Goal: Information Seeking & Learning: Check status

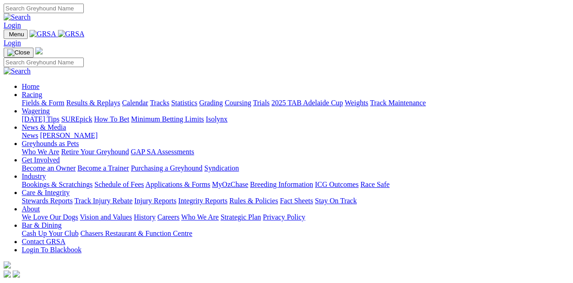
click at [42, 91] on link "Racing" at bounding box center [32, 95] width 20 height 8
click at [105, 99] on link "Results & Replays" at bounding box center [93, 103] width 54 height 8
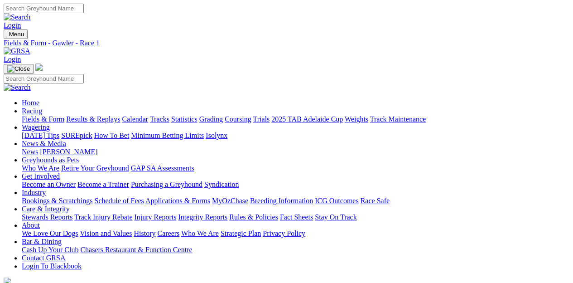
click at [111, 115] on link "Results & Replays" at bounding box center [93, 119] width 54 height 8
type input "[DATE]"
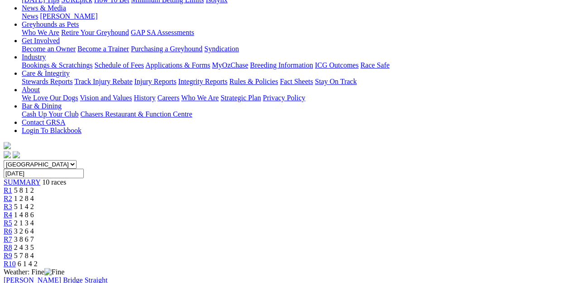
scroll to position [136, 0]
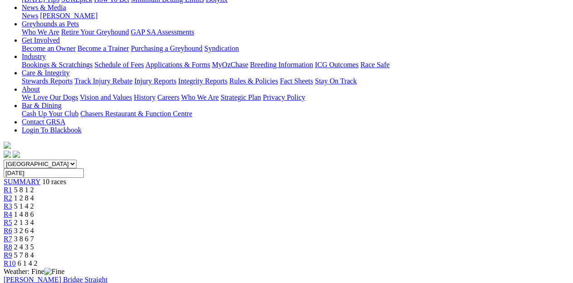
click at [163, 194] on div "R2 1 2 8 4" at bounding box center [287, 198] width 566 height 8
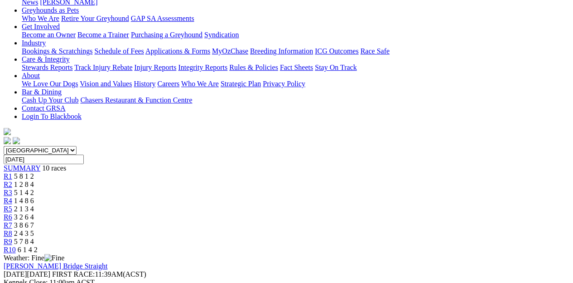
scroll to position [136, 0]
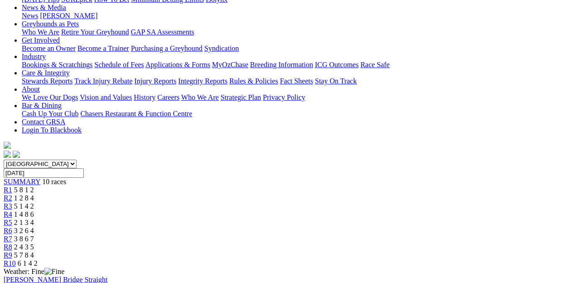
click at [34, 202] on span "5 1 4 2" at bounding box center [24, 206] width 20 height 8
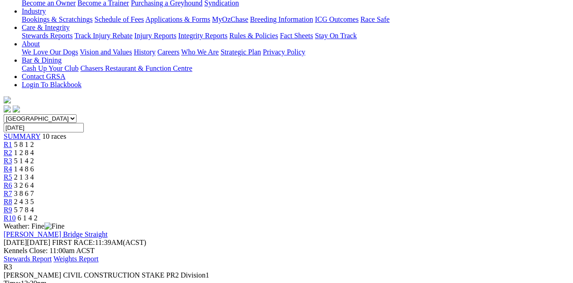
scroll to position [136, 0]
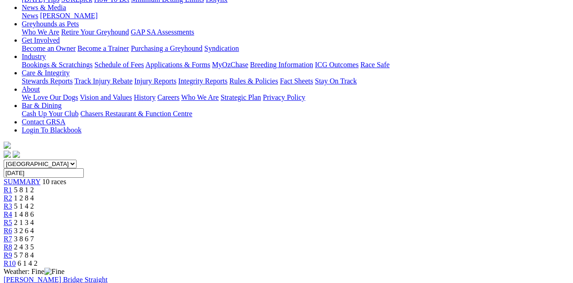
click at [12, 210] on span "R4" at bounding box center [8, 214] width 9 height 8
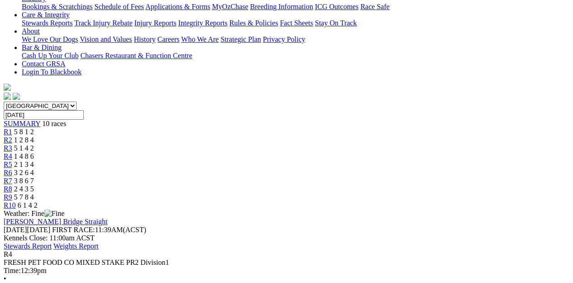
scroll to position [136, 0]
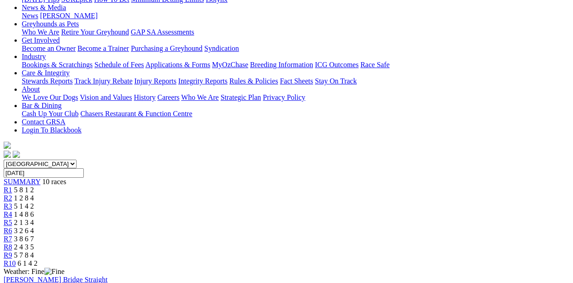
click at [34, 218] on span "2 1 3 4" at bounding box center [24, 222] width 20 height 8
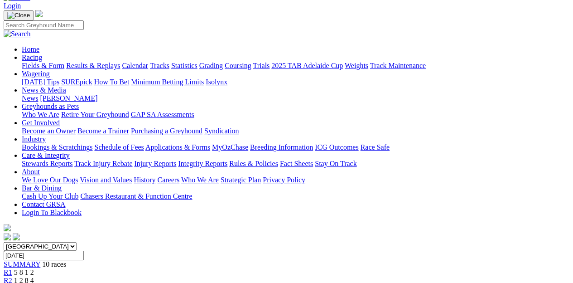
scroll to position [45, 0]
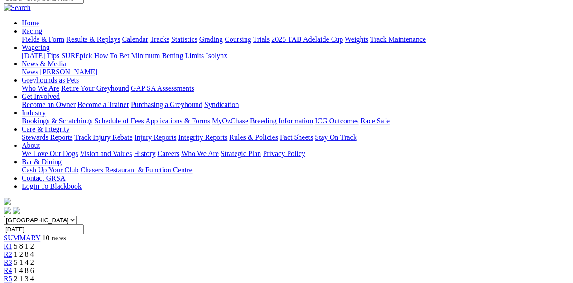
scroll to position [45, 0]
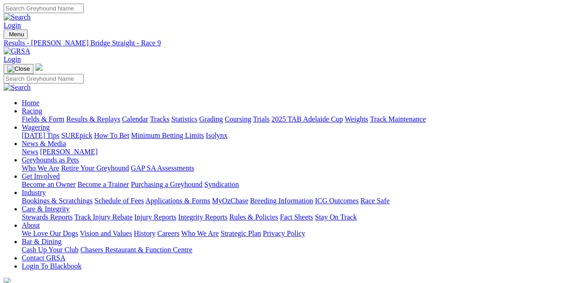
type input "Thursday, 7 Aug 2025"
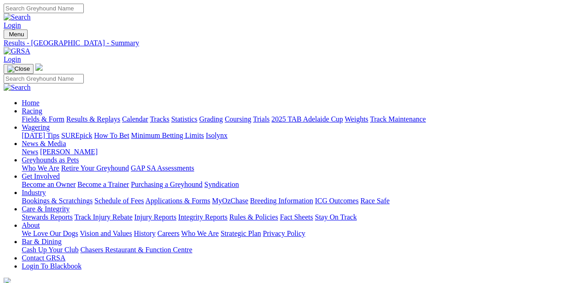
type input "[DATE]"
type input "Tuesday, 5 Aug 2025"
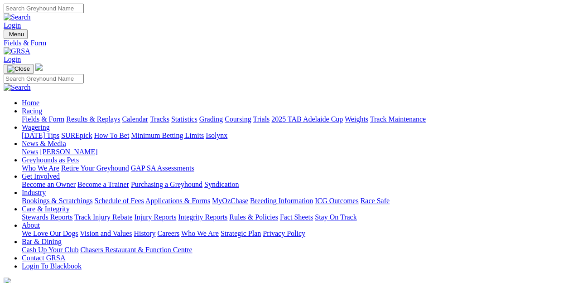
type input "Sunday, 10 Aug 2025"
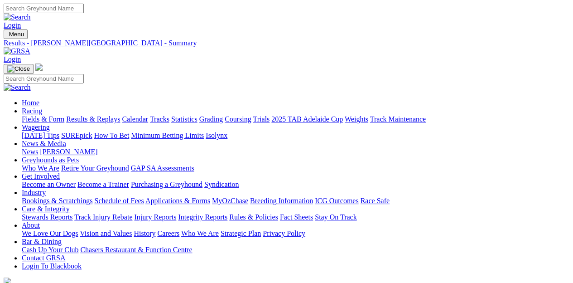
type input "[DATE]"
type input "Yesterday, 12 Aug 2025"
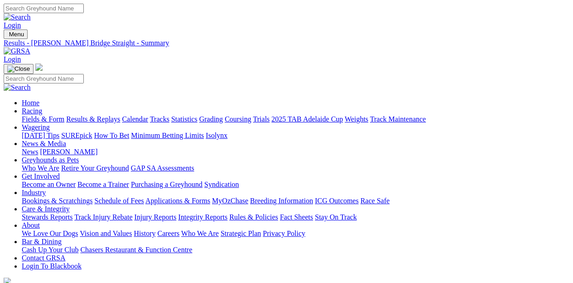
type input "[DATE], [DATE]"
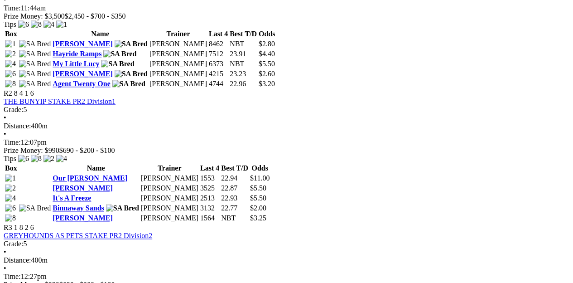
scroll to position [499, 0]
